Goal: Task Accomplishment & Management: Use online tool/utility

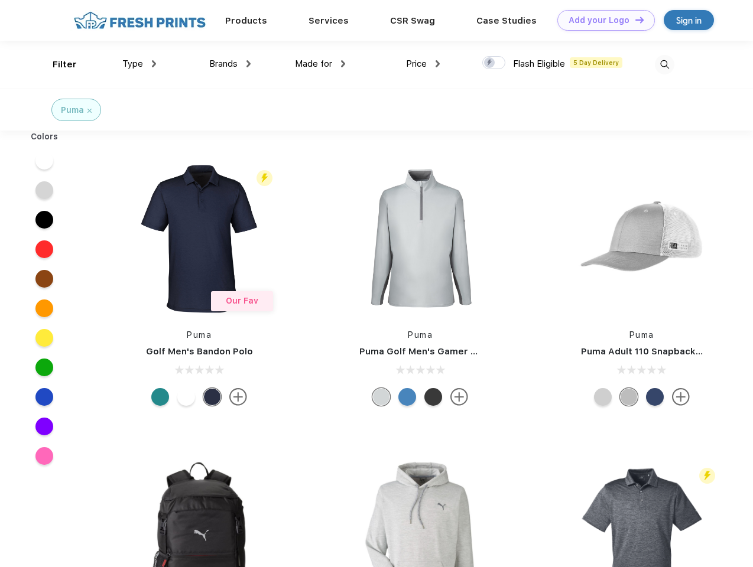
click at [602, 20] on link "Add your Logo Design Tool" at bounding box center [606, 20] width 98 height 21
click at [0, 0] on div "Design Tool" at bounding box center [0, 0] width 0 height 0
click at [634, 20] on link "Add your Logo Design Tool" at bounding box center [606, 20] width 98 height 21
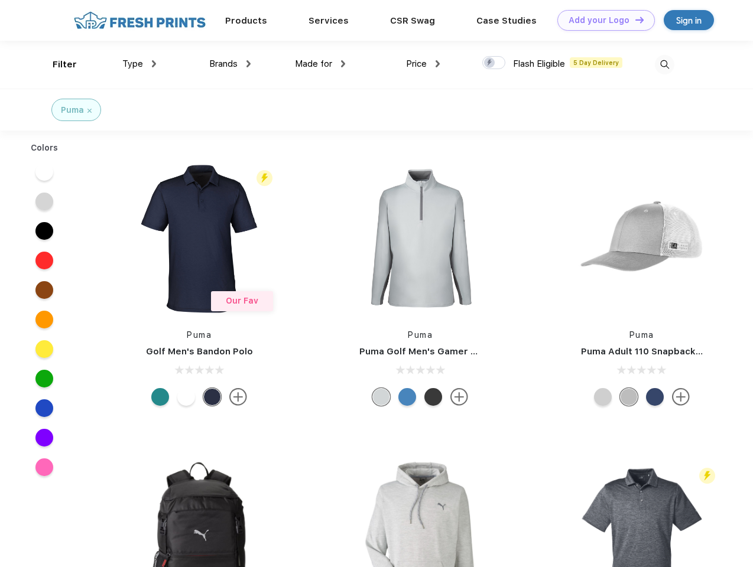
click at [57, 64] on div "Filter" at bounding box center [65, 65] width 24 height 14
click at [139, 64] on span "Type" at bounding box center [132, 64] width 21 height 11
click at [230, 64] on span "Brands" at bounding box center [223, 64] width 28 height 11
click at [320, 64] on span "Made for" at bounding box center [313, 64] width 37 height 11
click at [423, 64] on span "Price" at bounding box center [416, 64] width 21 height 11
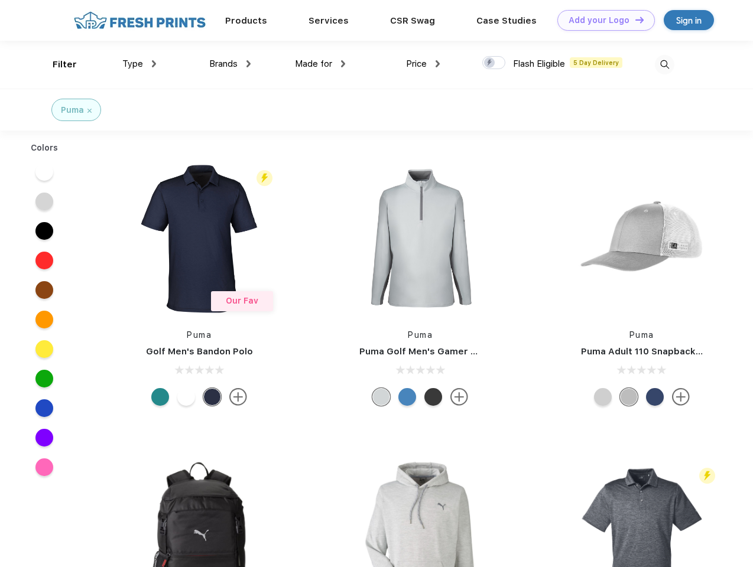
click at [494, 63] on div at bounding box center [493, 62] width 23 height 13
click at [490, 63] on input "checkbox" at bounding box center [486, 60] width 8 height 8
click at [664, 64] on img at bounding box center [665, 65] width 20 height 20
